Goal: Task Accomplishment & Management: Manage account settings

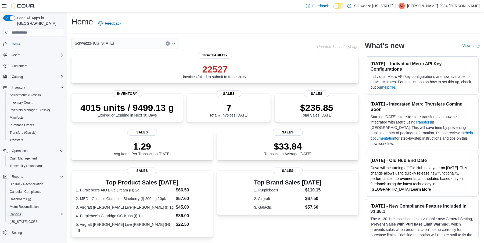
click at [20, 212] on span "Reports" at bounding box center [15, 214] width 11 height 4
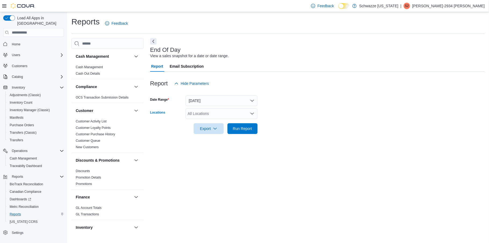
click at [250, 114] on icon "Open list of options" at bounding box center [252, 113] width 4 height 4
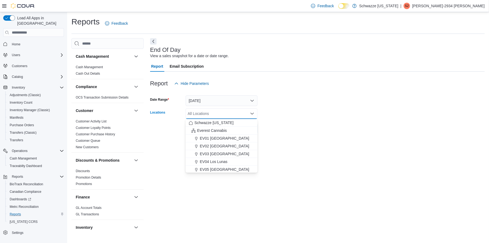
drag, startPoint x: 226, startPoint y: 168, endPoint x: 271, endPoint y: 154, distance: 47.4
click at [229, 168] on div "EV05 [GEOGRAPHIC_DATA]" at bounding box center [222, 169] width 66 height 5
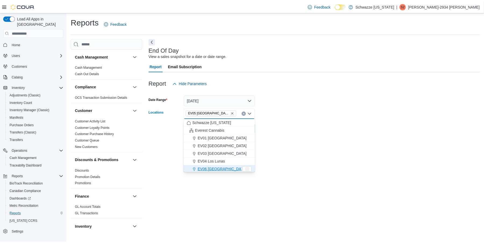
scroll to position [1, 0]
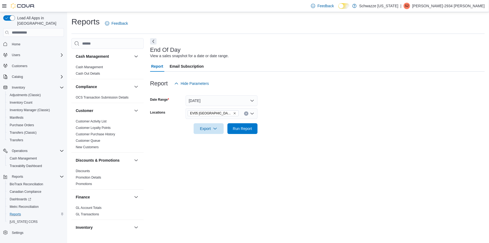
click at [312, 128] on form "Date Range Today Locations EV05 Uptown Export Run Report" at bounding box center [317, 111] width 335 height 45
click at [253, 98] on button "Today" at bounding box center [222, 100] width 72 height 11
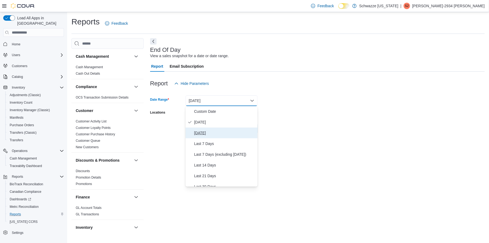
drag, startPoint x: 208, startPoint y: 133, endPoint x: 274, endPoint y: 96, distance: 76.1
click at [209, 133] on span "Yesterday" at bounding box center [224, 133] width 61 height 6
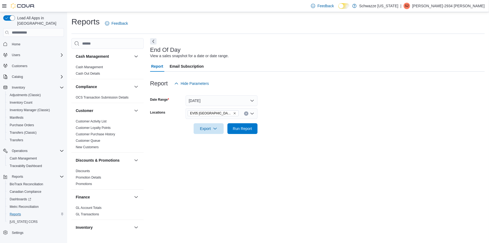
drag, startPoint x: 275, startPoint y: 95, endPoint x: 251, endPoint y: 109, distance: 28.3
click at [274, 95] on div at bounding box center [317, 92] width 335 height 6
click at [244, 129] on span "Run Report" at bounding box center [242, 128] width 19 height 5
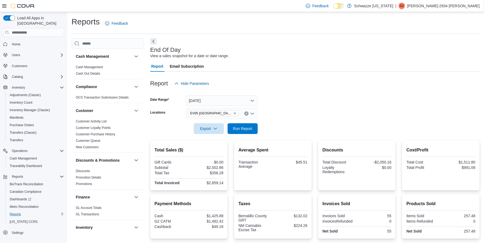
click at [245, 114] on icon "Clear input" at bounding box center [245, 113] width 1 height 1
click at [19, 156] on span "Cash Management" at bounding box center [23, 158] width 27 height 4
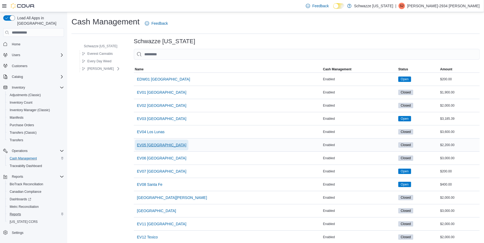
click at [150, 146] on span "EV05 [GEOGRAPHIC_DATA]" at bounding box center [161, 144] width 49 height 5
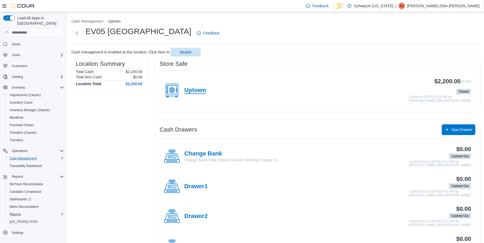
click at [195, 89] on h4 "Uptown" at bounding box center [195, 90] width 22 height 7
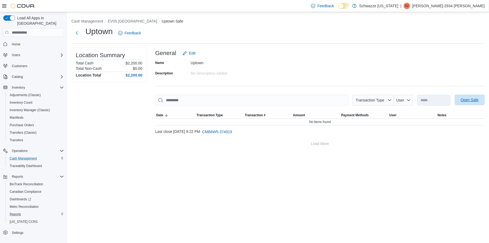
click at [474, 99] on span "Open Safe" at bounding box center [470, 99] width 18 height 5
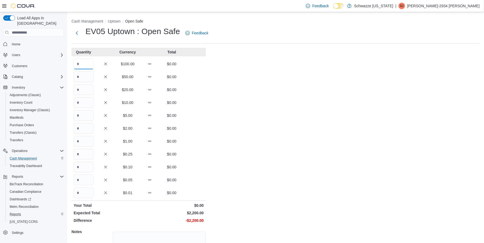
click at [84, 63] on input "Quantity" at bounding box center [84, 64] width 20 height 11
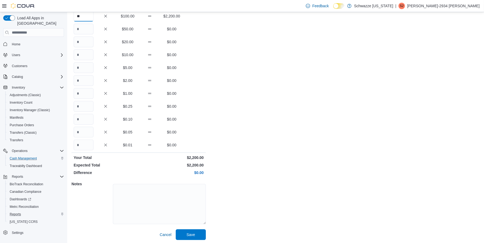
scroll to position [49, 0]
type input "**"
click at [194, 229] on span "Save" at bounding box center [191, 233] width 24 height 11
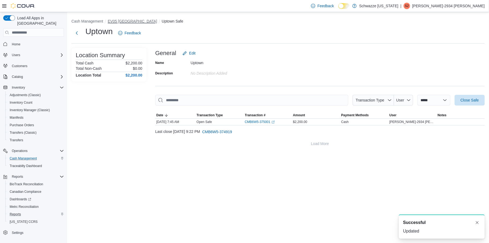
click at [122, 20] on button "EV05 [GEOGRAPHIC_DATA]" at bounding box center [132, 21] width 49 height 4
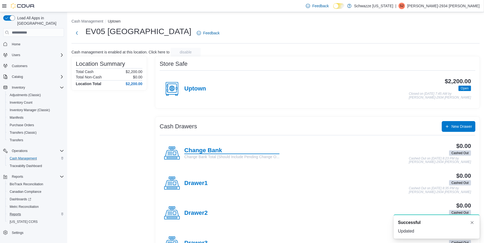
click at [203, 153] on h4 "Change Bank" at bounding box center [231, 150] width 95 height 7
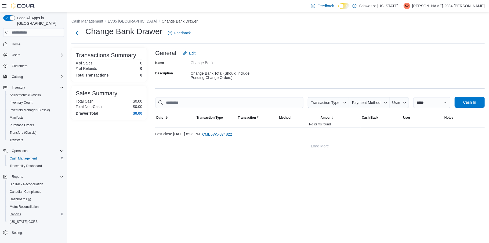
click at [471, 103] on span "Cash In" at bounding box center [469, 102] width 13 height 5
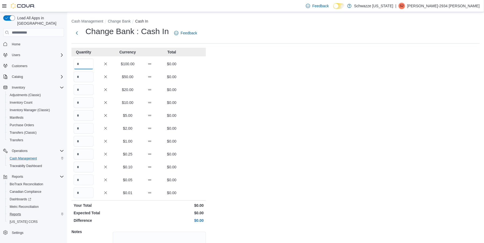
click at [90, 60] on input "Quantity" at bounding box center [84, 64] width 20 height 11
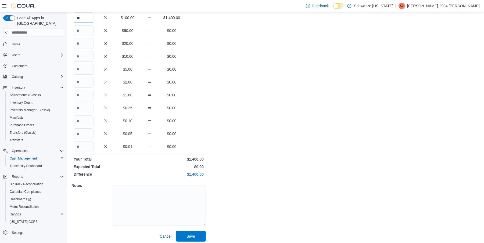
scroll to position [49, 0]
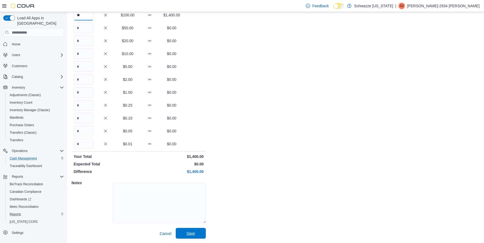
type input "**"
click at [195, 232] on span "Save" at bounding box center [190, 233] width 9 height 5
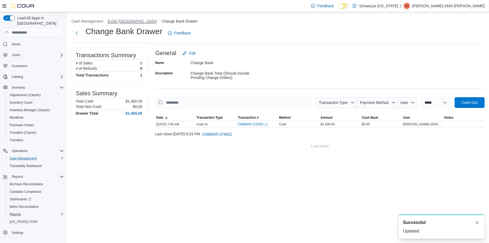
click at [121, 21] on button "EV05 [GEOGRAPHIC_DATA]" at bounding box center [132, 21] width 49 height 4
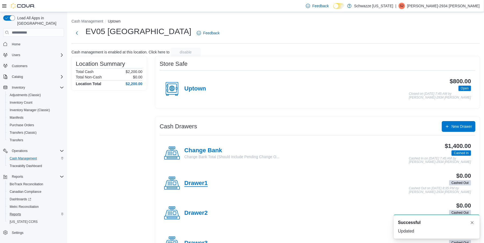
click at [193, 182] on h4 "Drawer1" at bounding box center [195, 183] width 23 height 7
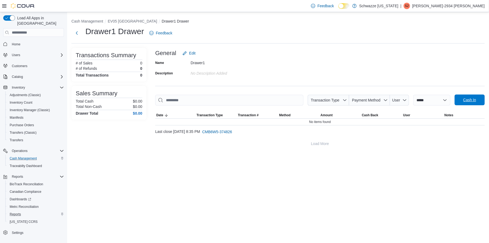
click at [469, 103] on span "Cash In" at bounding box center [470, 100] width 24 height 11
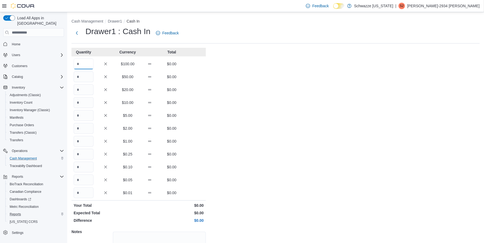
click at [89, 65] on input "Quantity" at bounding box center [84, 64] width 20 height 11
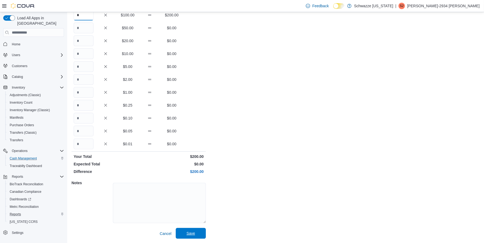
type input "*"
click at [190, 231] on span "Save" at bounding box center [190, 233] width 9 height 5
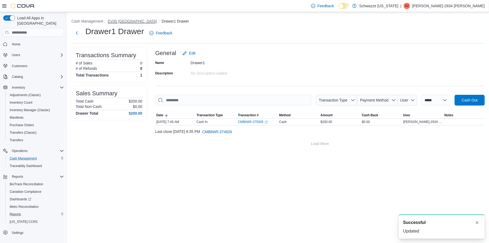
click at [123, 20] on button "EV05 [GEOGRAPHIC_DATA]" at bounding box center [132, 21] width 49 height 4
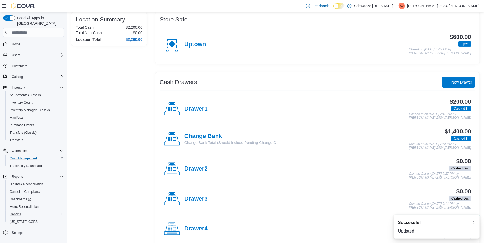
scroll to position [45, 0]
click at [191, 198] on h4 "Drawer3" at bounding box center [195, 198] width 23 height 7
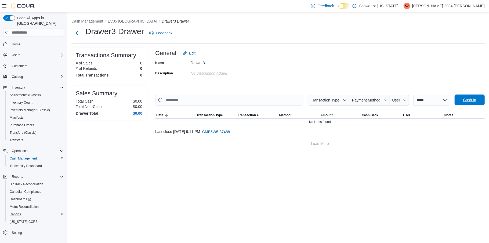
click at [461, 98] on span "Cash In" at bounding box center [470, 100] width 24 height 11
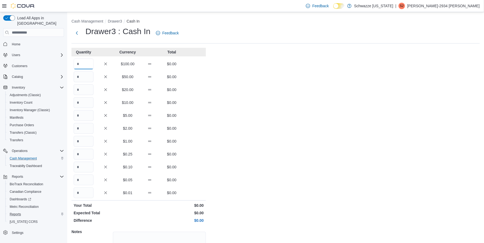
click at [89, 61] on input "Quantity" at bounding box center [84, 64] width 20 height 11
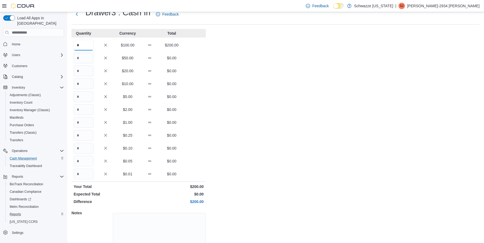
scroll to position [49, 0]
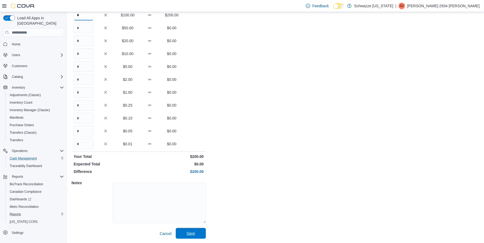
type input "*"
click at [190, 231] on span "Save" at bounding box center [190, 233] width 9 height 5
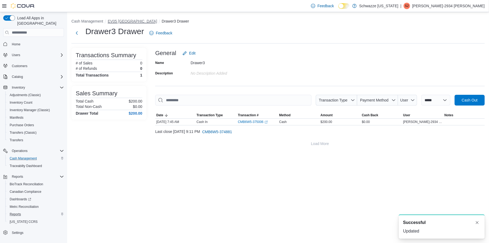
click at [117, 19] on button "EV05 [GEOGRAPHIC_DATA]" at bounding box center [132, 21] width 49 height 4
